Goal: Transaction & Acquisition: Purchase product/service

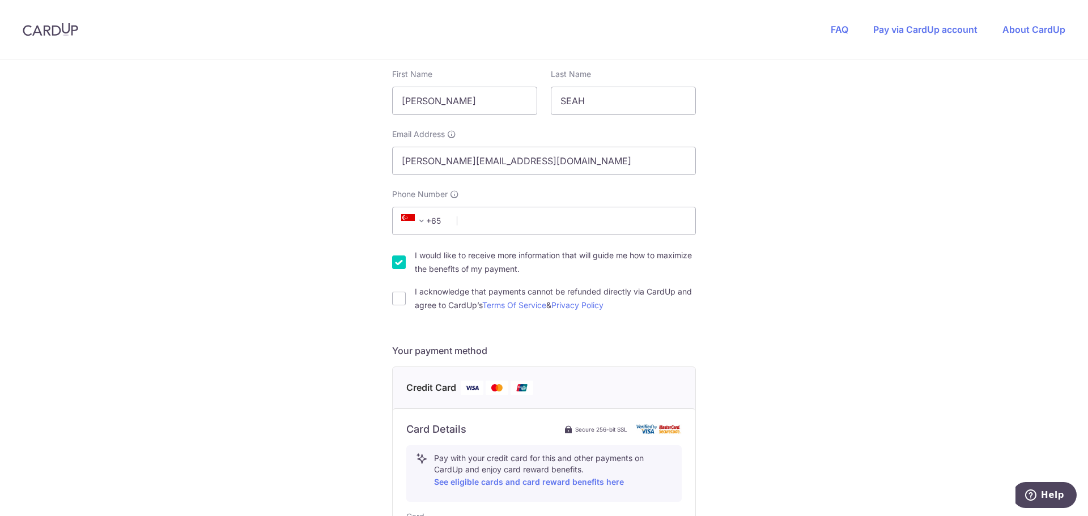
scroll to position [227, 0]
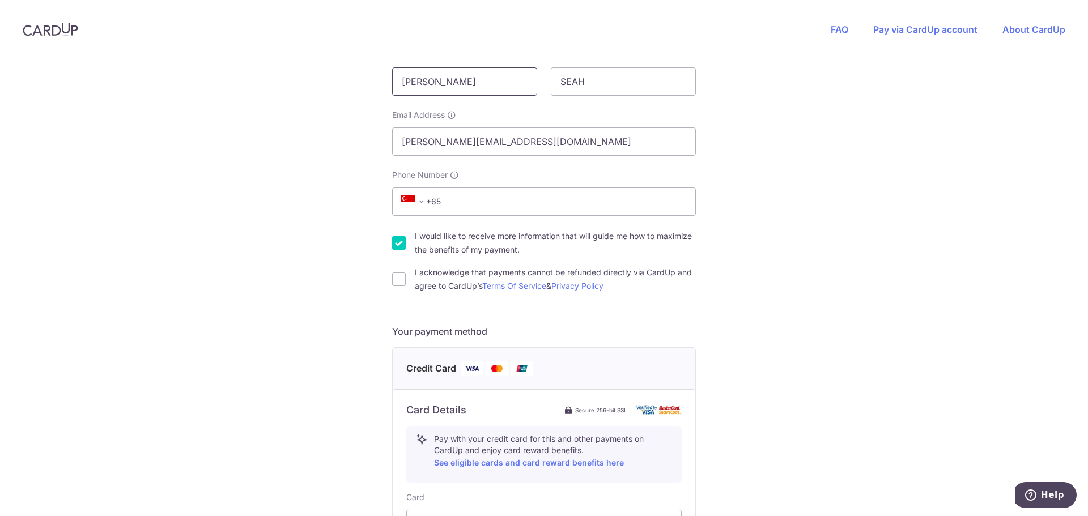
drag, startPoint x: 457, startPoint y: 92, endPoint x: 394, endPoint y: 98, distance: 63.2
click at [394, 98] on div "Your details First Name [PERSON_NAME] Last Name SEAH Email Address [PERSON_NAME…" at bounding box center [544, 160] width 304 height 266
type input "Sandhya"
type input "96582366"
type input "659245"
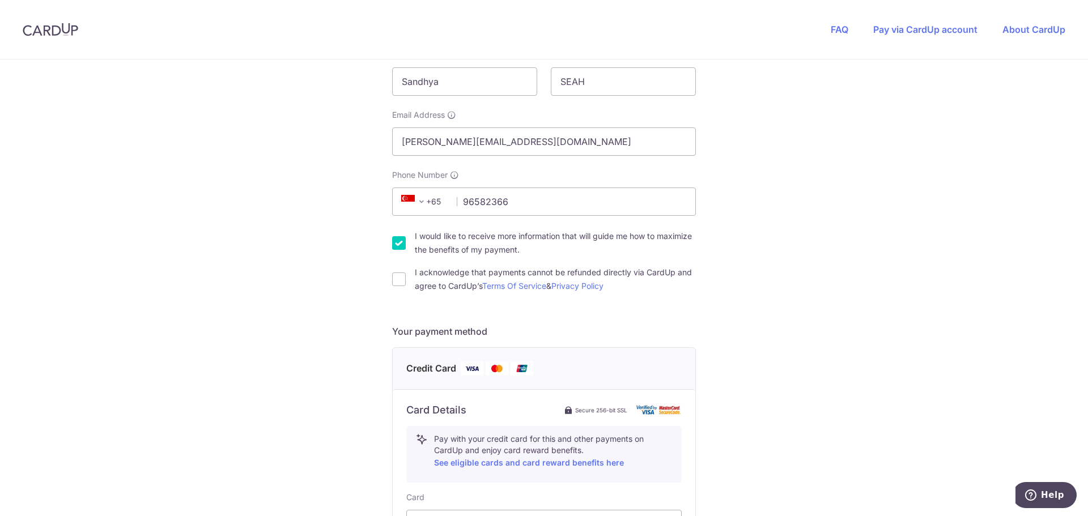
type input "[STREET_ADDRESS]"
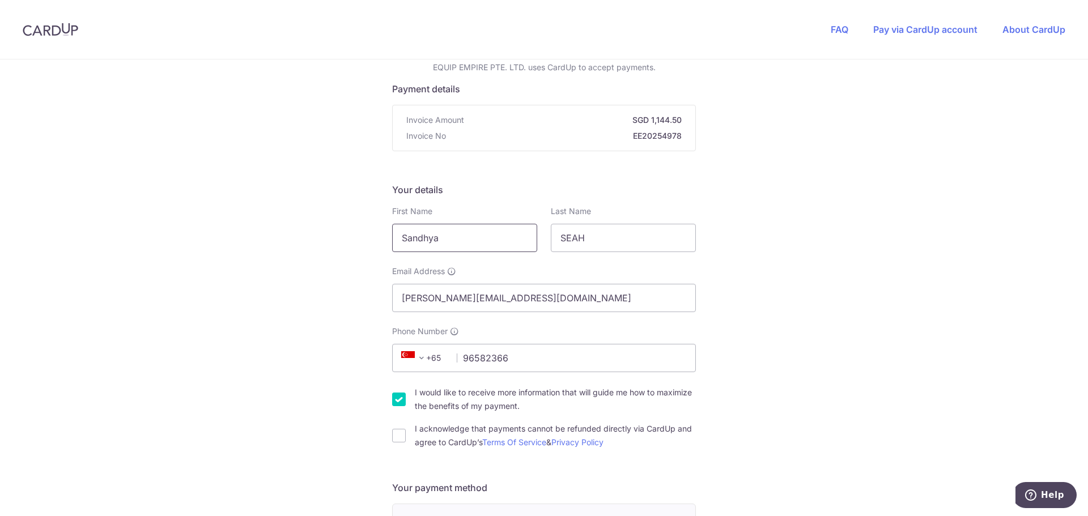
scroll to position [70, 0]
drag, startPoint x: 584, startPoint y: 237, endPoint x: 544, endPoint y: 243, distance: 40.6
click at [544, 243] on div "Last Name SEAH" at bounding box center [623, 229] width 159 height 46
type input "Nargund"
drag, startPoint x: 554, startPoint y: 307, endPoint x: 343, endPoint y: 317, distance: 211.1
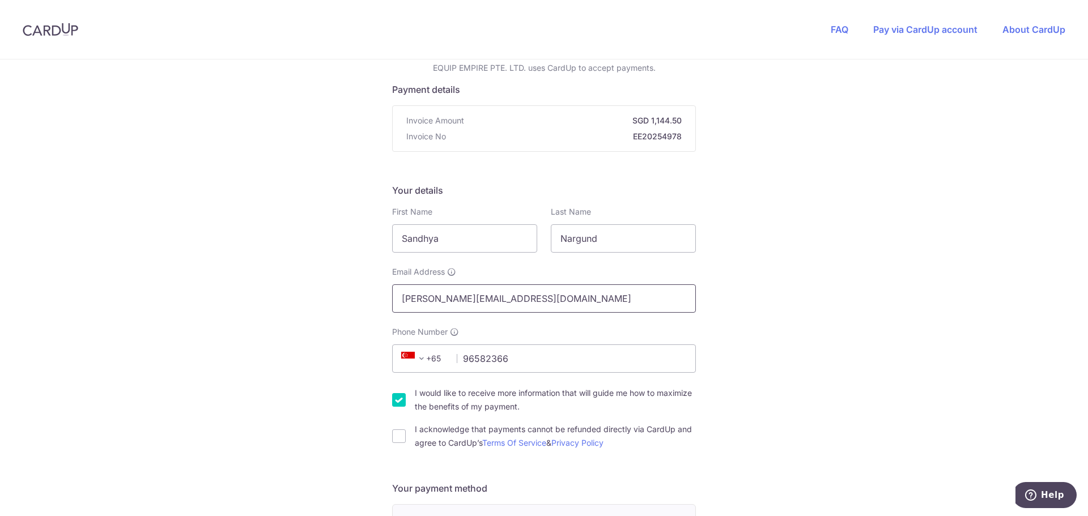
click at [343, 317] on div "You are paying EQUIP EMPIRE PTE. LTD. EQUIP EMPIRE PTE. LTD. uses CardUp to acc…" at bounding box center [544, 516] width 1088 height 1052
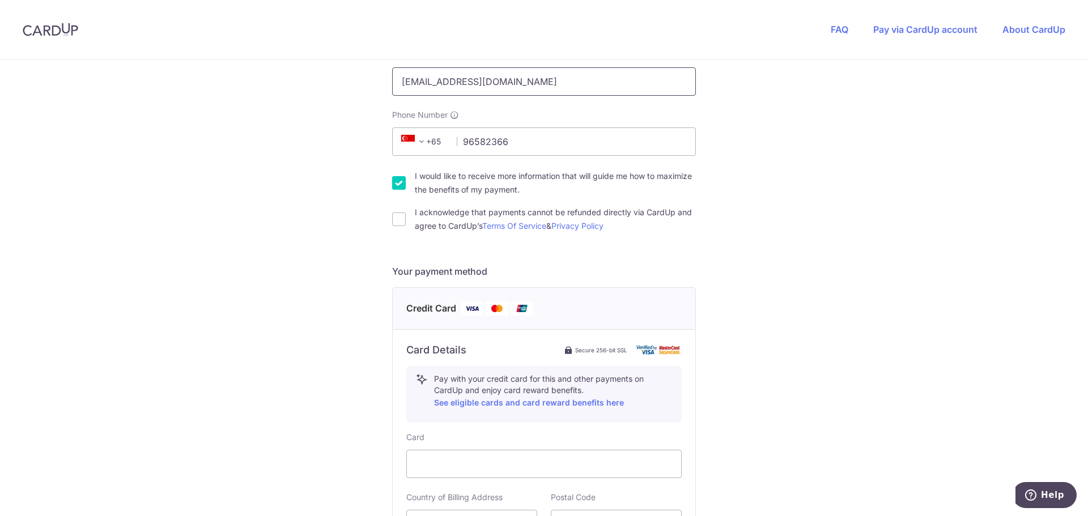
scroll to position [296, 0]
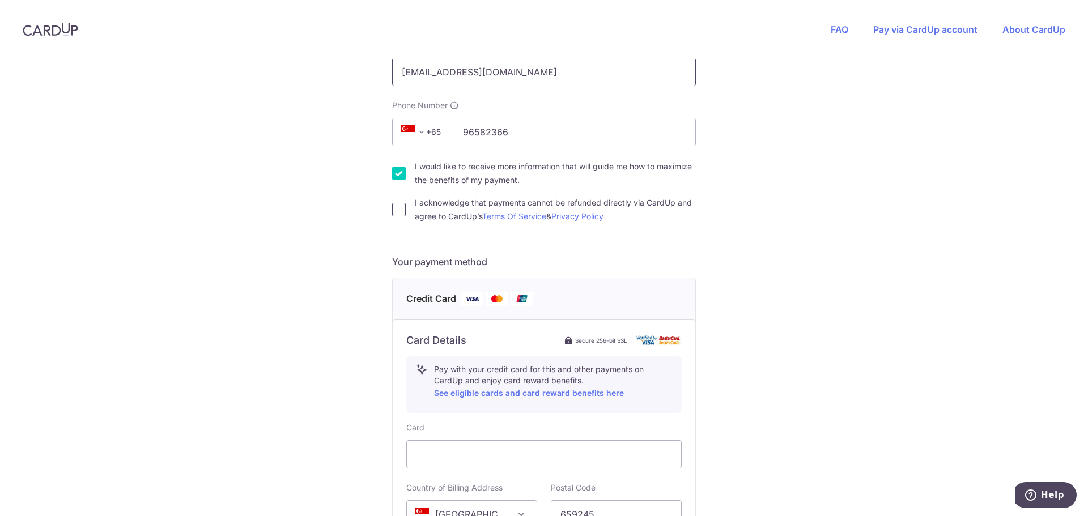
type input "[EMAIL_ADDRESS][DOMAIN_NAME]"
click at [398, 210] on input "I acknowledge that payments cannot be refunded directly via CardUp and agree to…" at bounding box center [399, 210] width 14 height 14
checkbox input "true"
click at [394, 177] on input "I would like to receive more information that will guide me how to maximize the…" at bounding box center [399, 174] width 14 height 14
checkbox input "false"
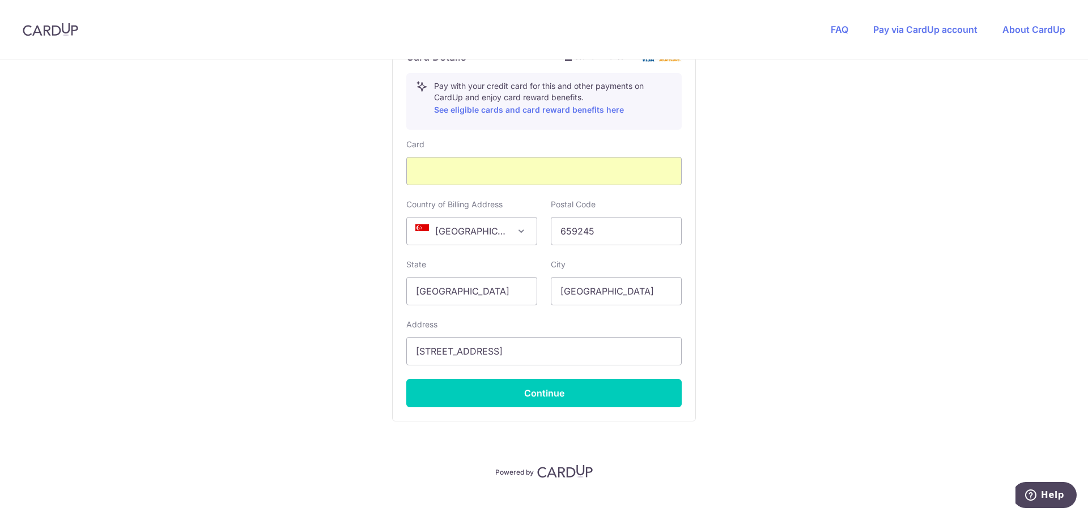
scroll to position [595, 0]
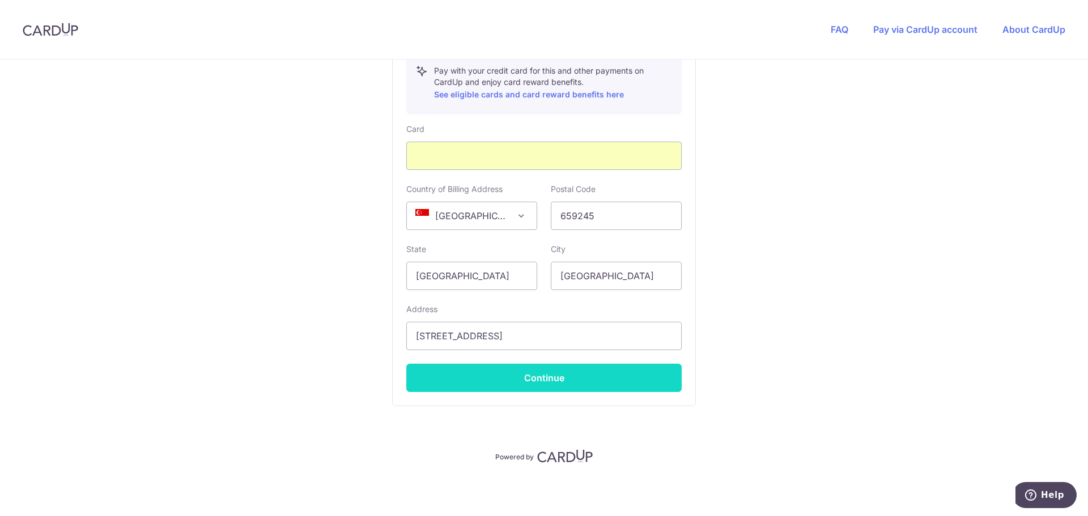
click at [555, 381] on button "Continue" at bounding box center [543, 378] width 275 height 28
type input "**** 2892"
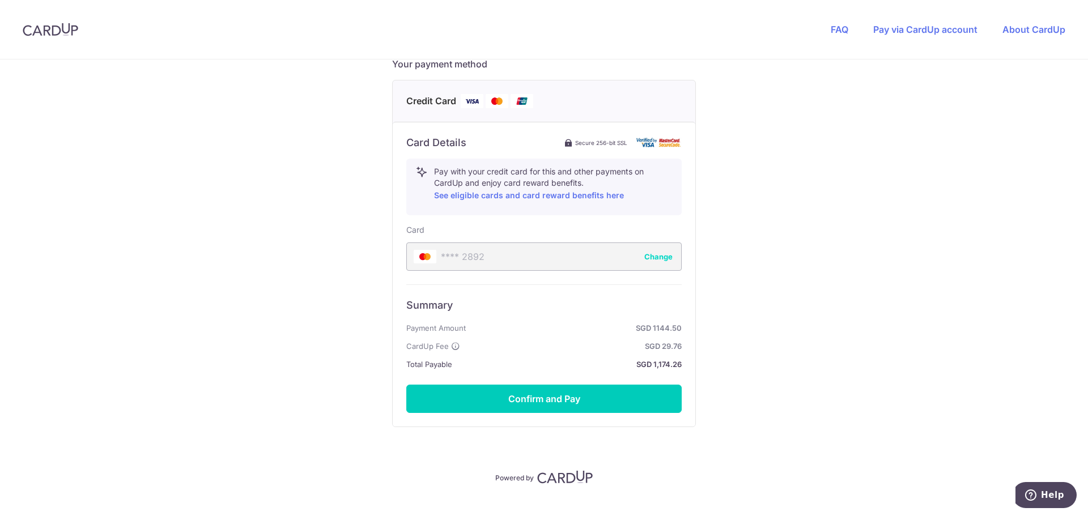
scroll to position [515, 0]
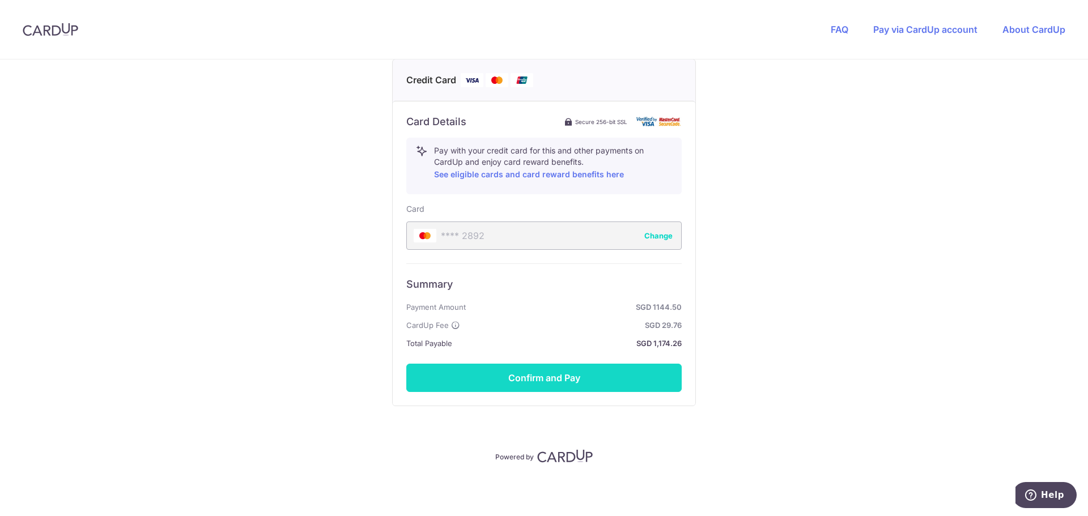
click at [551, 377] on button "Confirm and Pay" at bounding box center [543, 378] width 275 height 28
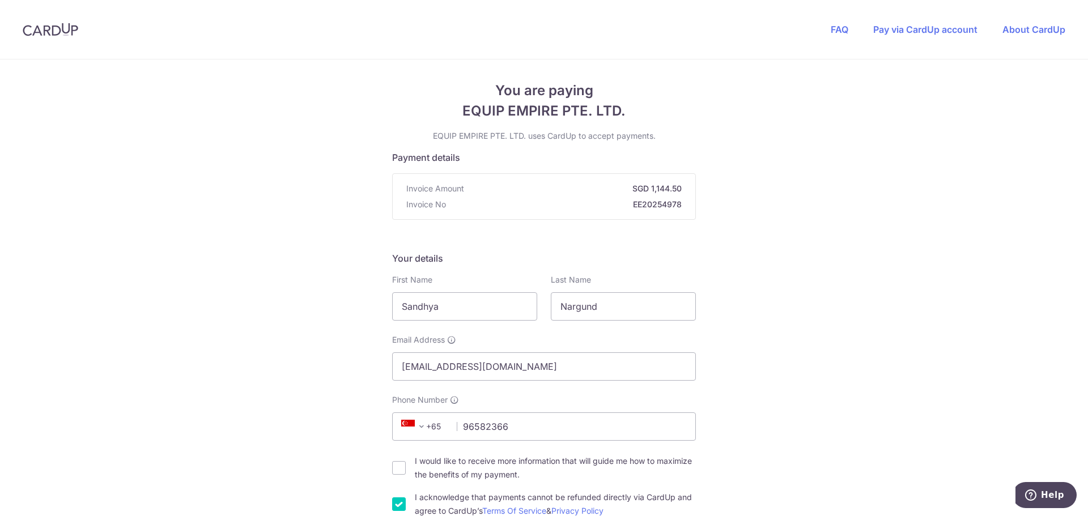
scroll to position [0, 0]
